Goal: Transaction & Acquisition: Purchase product/service

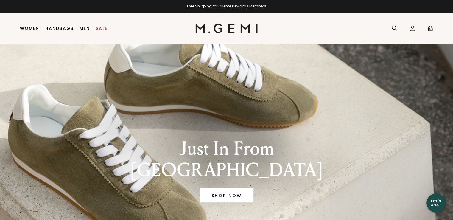
click at [34, 29] on link "Women" at bounding box center [29, 28] width 19 height 5
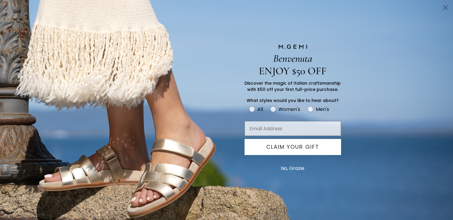
click at [440, 9] on circle "Close dialog" at bounding box center [445, 8] width 10 height 10
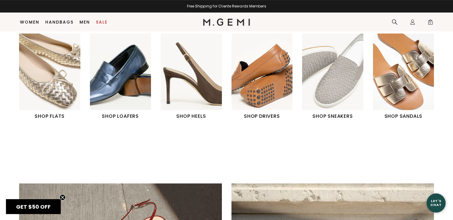
click at [199, 116] on h1 "SHOP HEELS" at bounding box center [190, 115] width 61 height 7
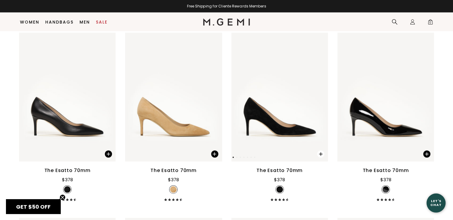
scroll to position [1386, 0]
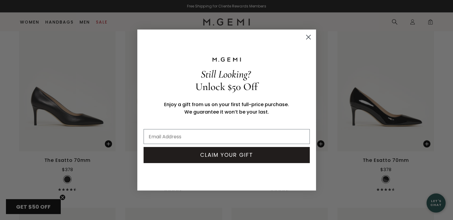
click at [308, 36] on circle "Close dialog" at bounding box center [308, 37] width 10 height 10
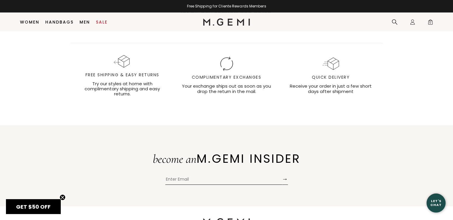
scroll to position [1978, 0]
